Goal: Navigation & Orientation: Go to known website

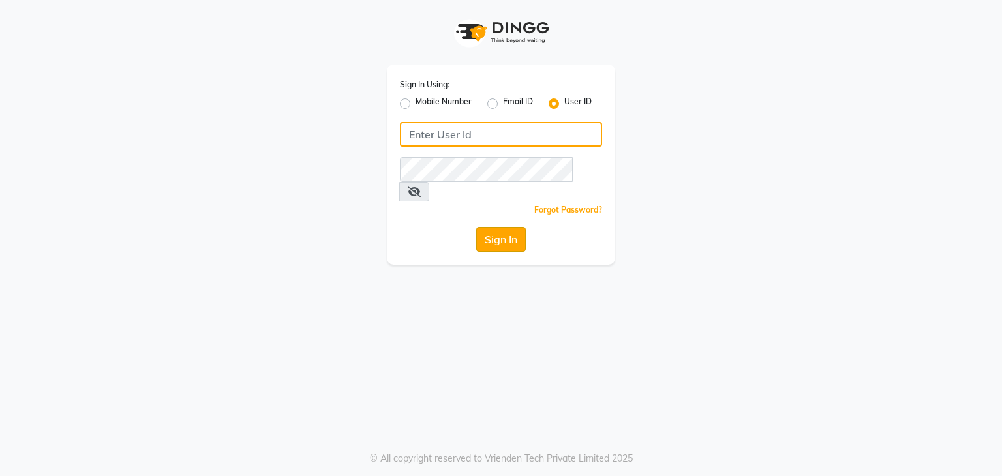
type input "stylemarké"
click at [489, 227] on button "Sign In" at bounding box center [501, 239] width 50 height 25
click at [489, 227] on div "Sign In" at bounding box center [501, 239] width 202 height 25
